Goal: Task Accomplishment & Management: Manage account settings

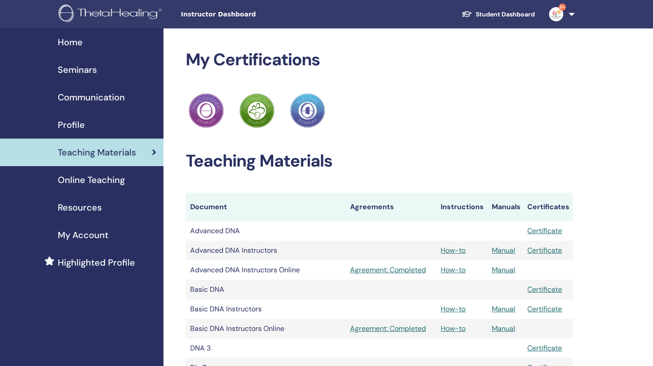
click at [64, 125] on span "Profile" at bounding box center [71, 124] width 27 height 13
click at [76, 70] on span "Seminars" at bounding box center [77, 69] width 39 height 13
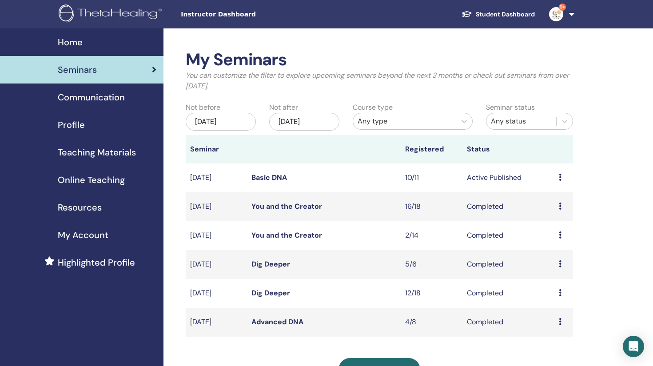
click at [560, 176] on icon at bounding box center [559, 177] width 3 height 7
click at [554, 209] on link "Attendees" at bounding box center [555, 210] width 34 height 9
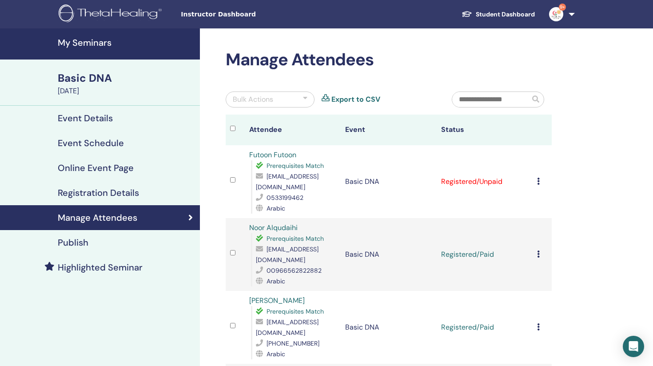
click at [538, 178] on icon at bounding box center [538, 181] width 3 height 7
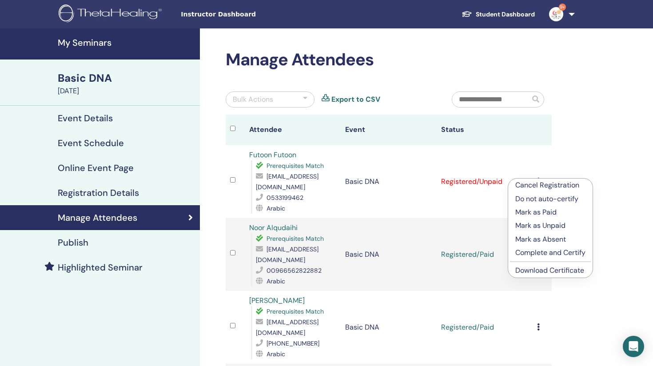
click at [534, 214] on p "Mark as Paid" at bounding box center [550, 212] width 70 height 11
